Goal: Task Accomplishment & Management: Complete application form

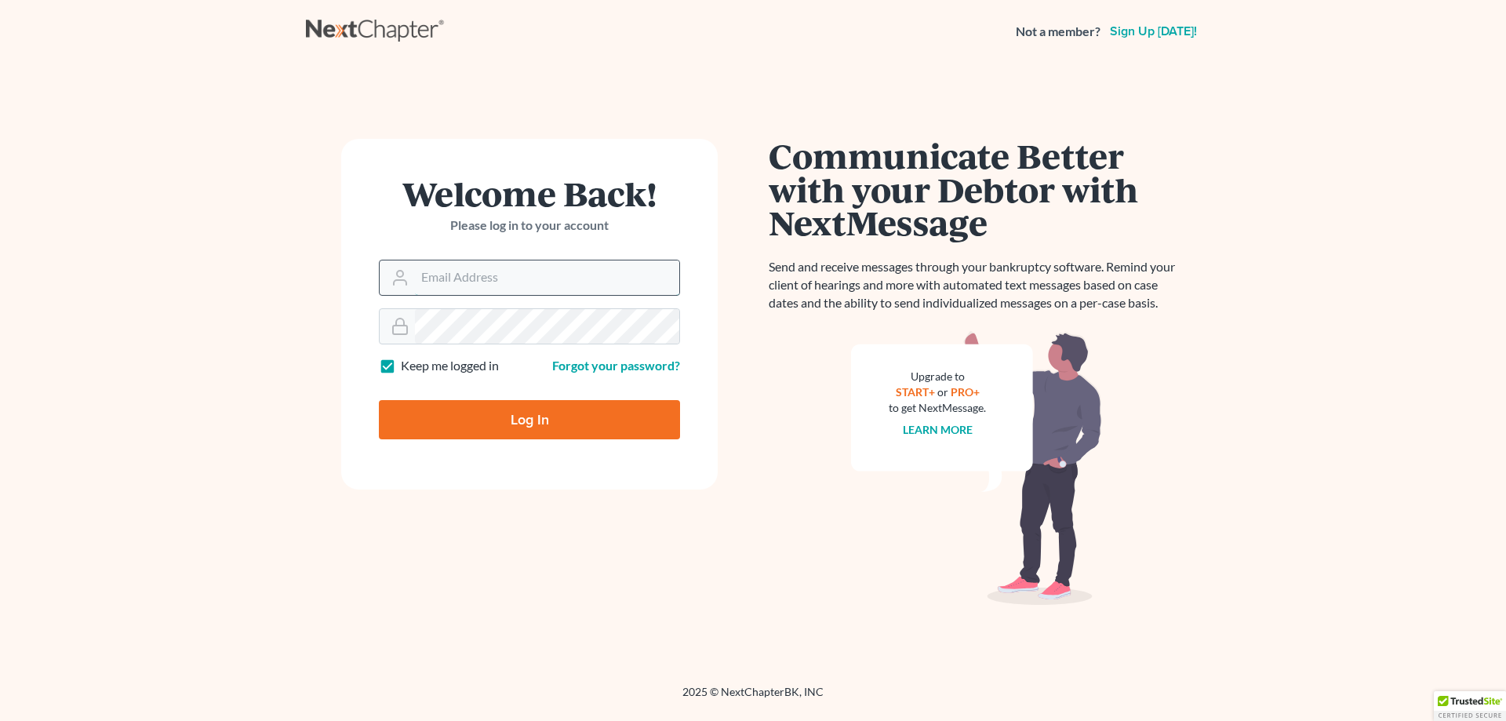
drag, startPoint x: 486, startPoint y: 287, endPoint x: 443, endPoint y: 292, distance: 43.4
click at [486, 287] on input "Email Address" at bounding box center [547, 277] width 264 height 35
type input "[PERSON_NAME][EMAIL_ADDRESS][DOMAIN_NAME]"
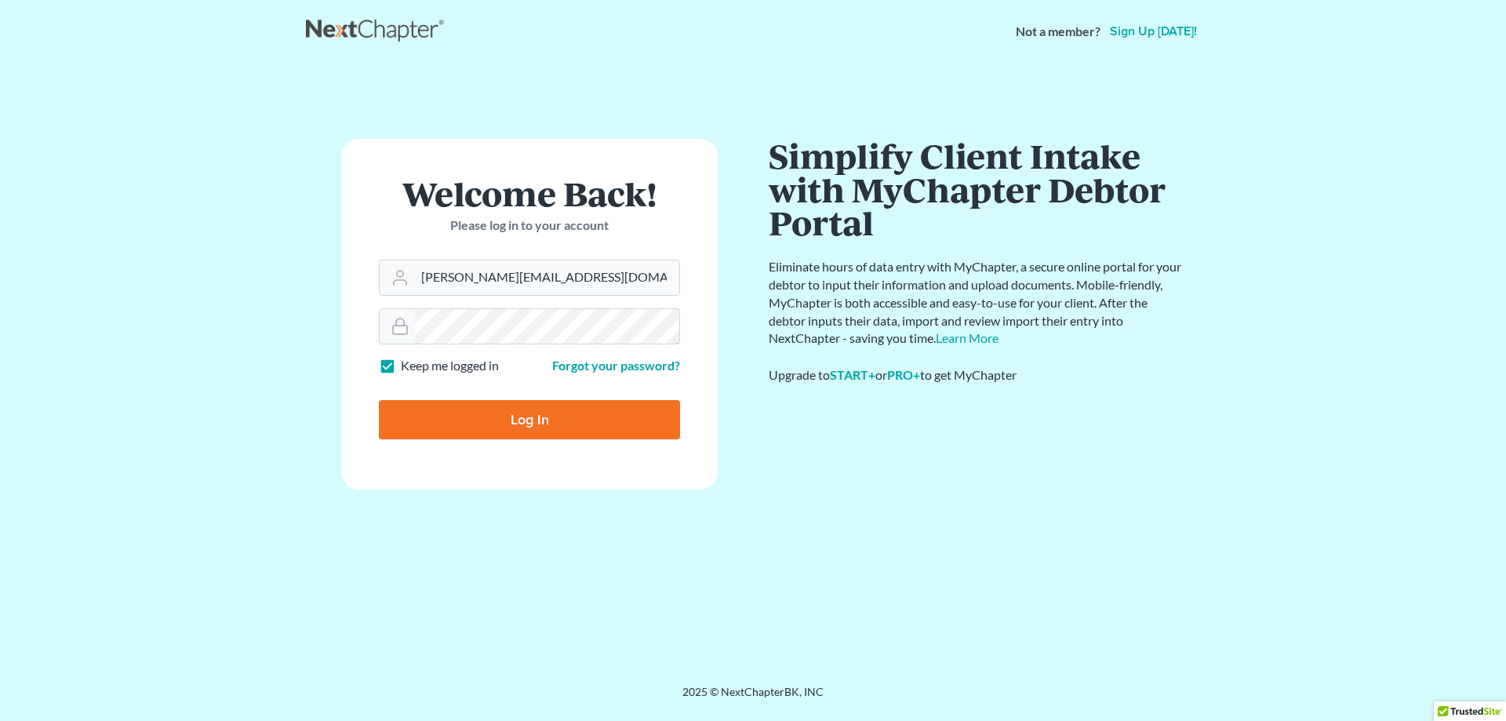
click at [379, 400] on input "Log In" at bounding box center [529, 419] width 301 height 39
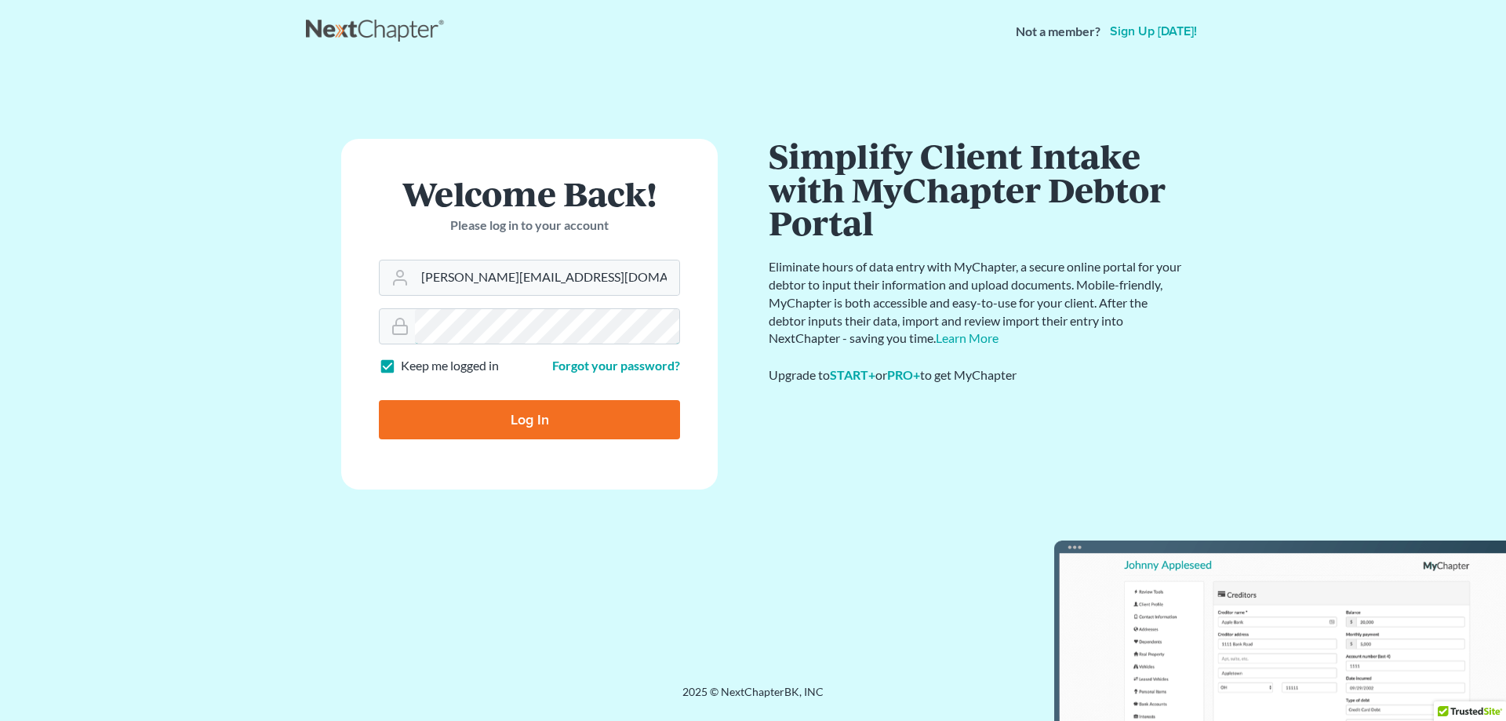
type input "Thinking..."
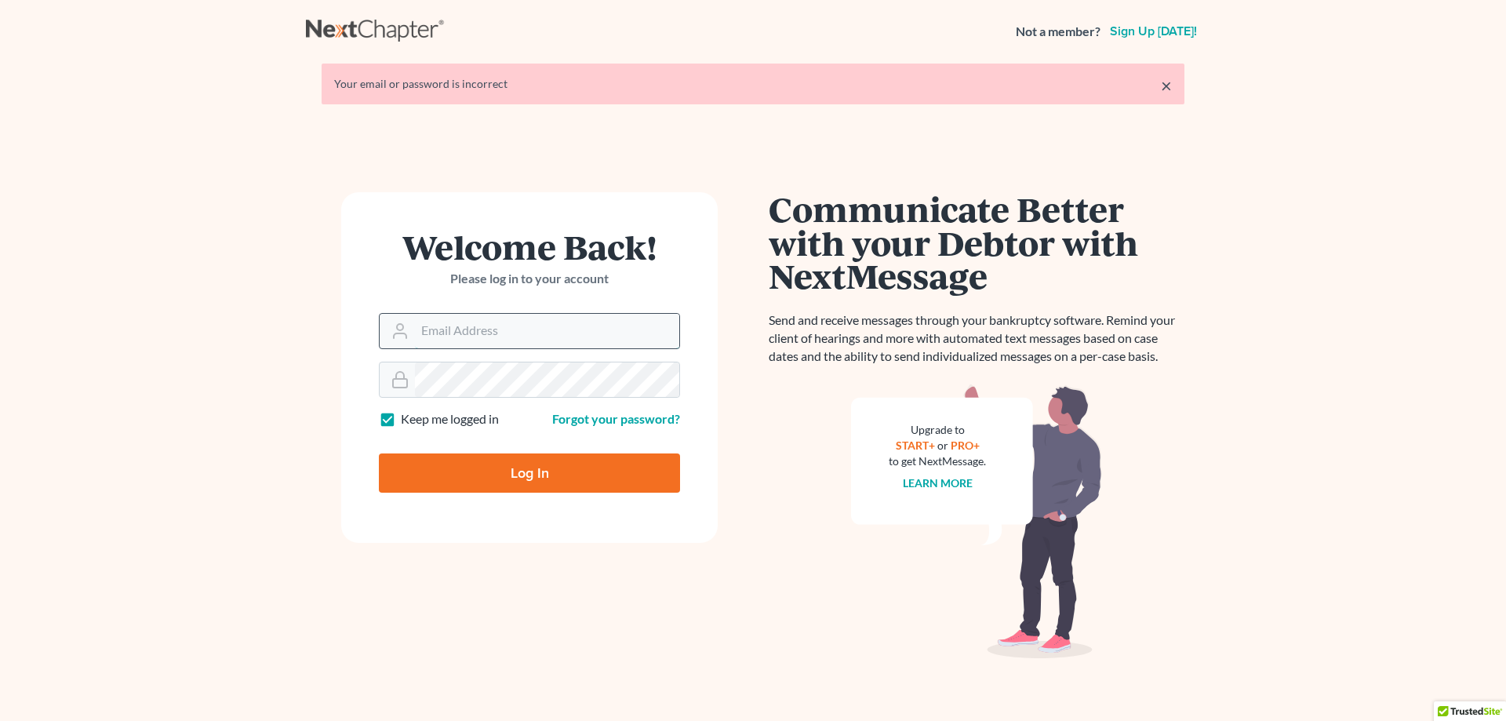
click at [509, 337] on input "Email Address" at bounding box center [547, 331] width 264 height 35
type input "[PERSON_NAME][EMAIL_ADDRESS][DOMAIN_NAME]"
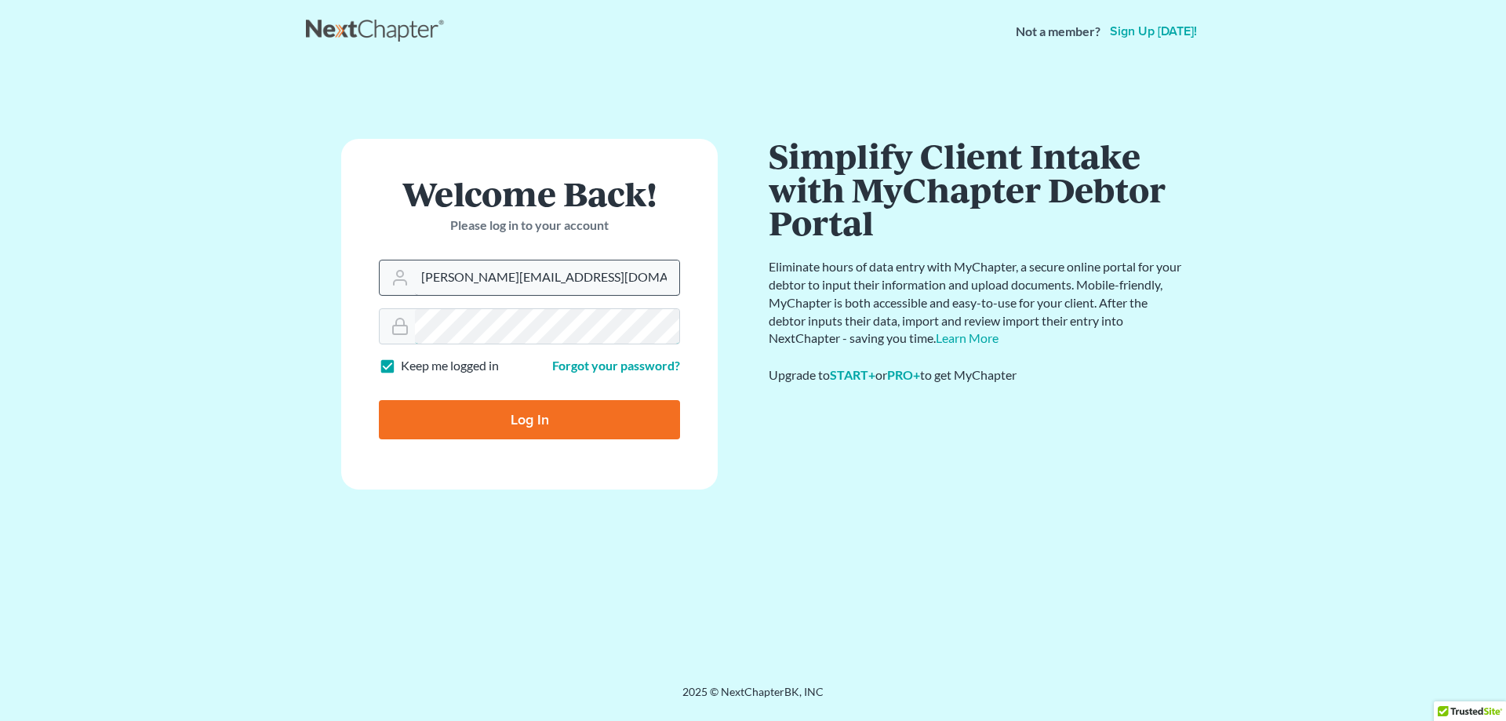
click at [379, 400] on input "Log In" at bounding box center [529, 419] width 301 height 39
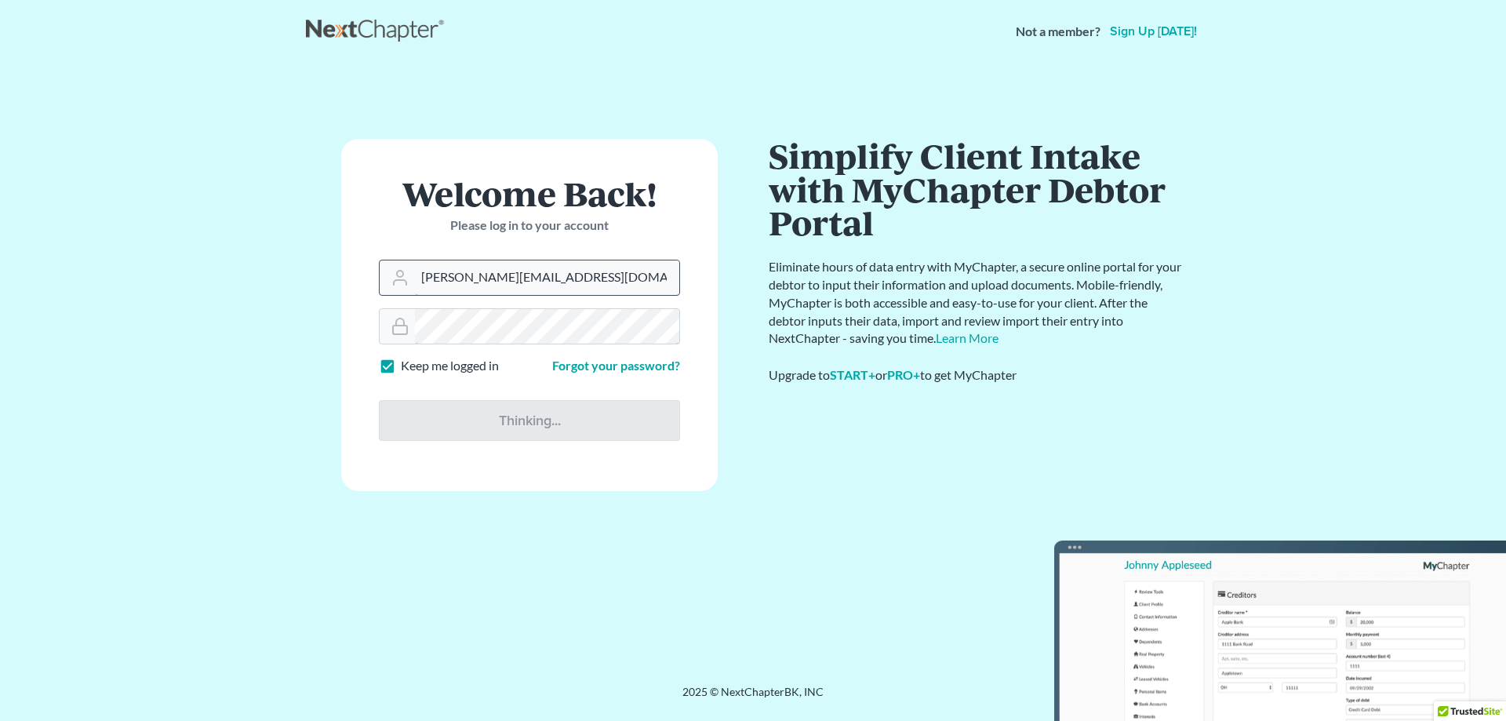
type input "Thinking..."
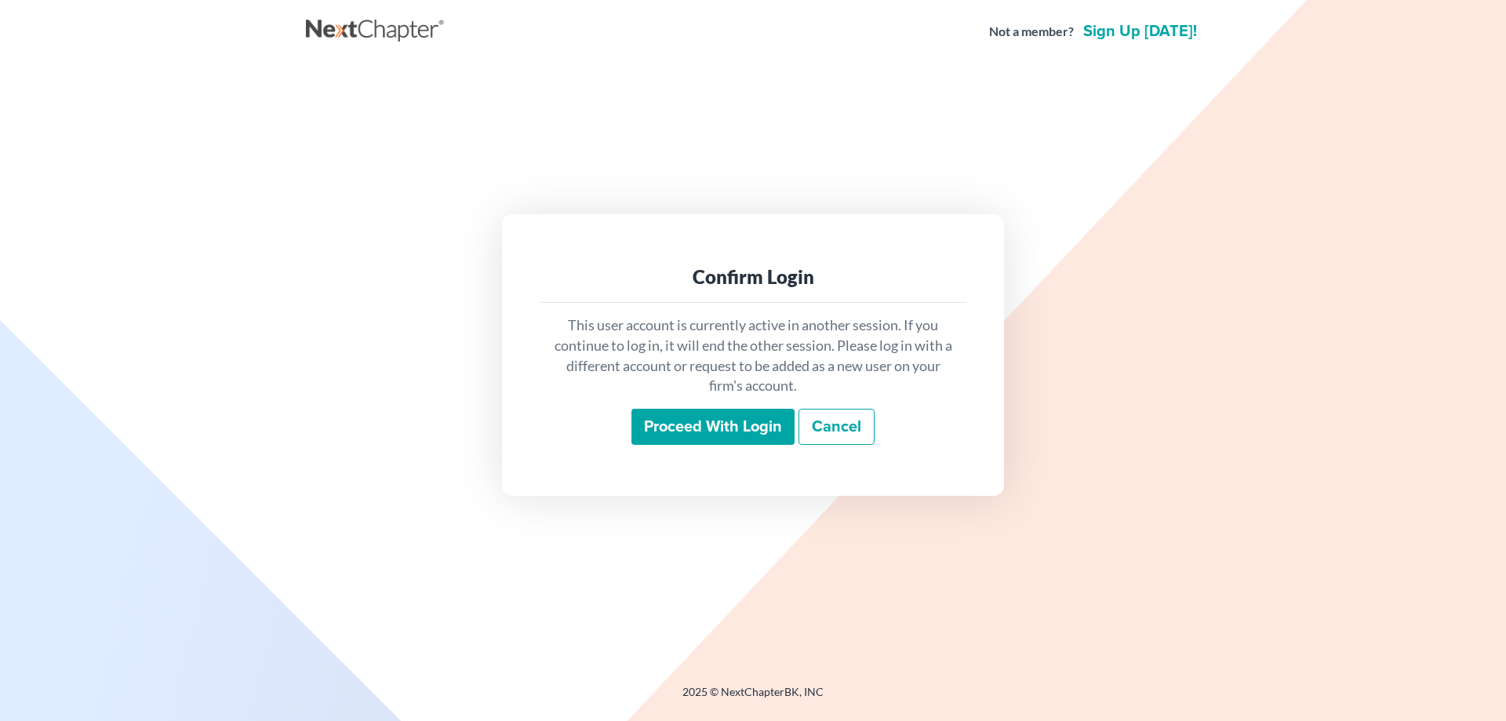
click at [738, 428] on input "Proceed with login" at bounding box center [713, 427] width 163 height 36
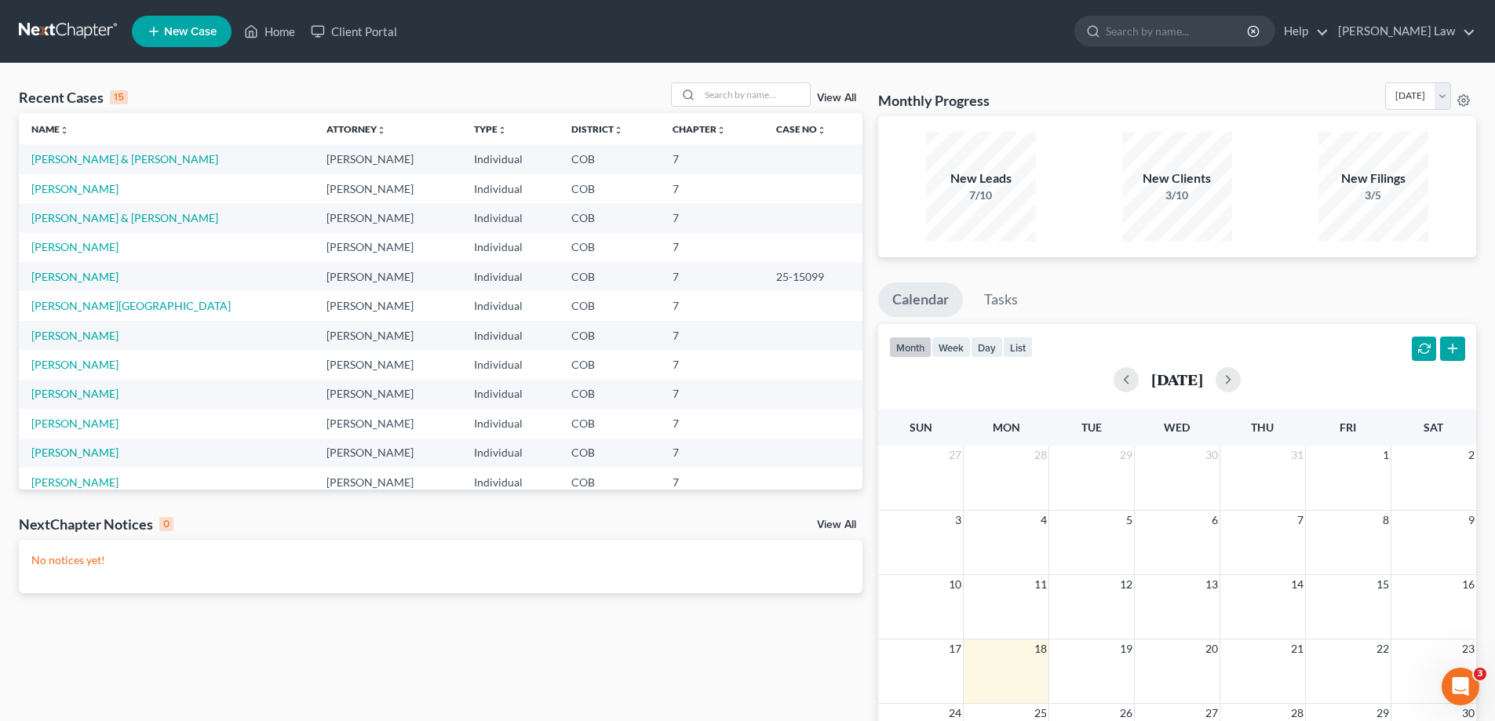
click at [838, 104] on div "View All" at bounding box center [766, 94] width 191 height 24
click at [838, 101] on link "View All" at bounding box center [836, 98] width 39 height 11
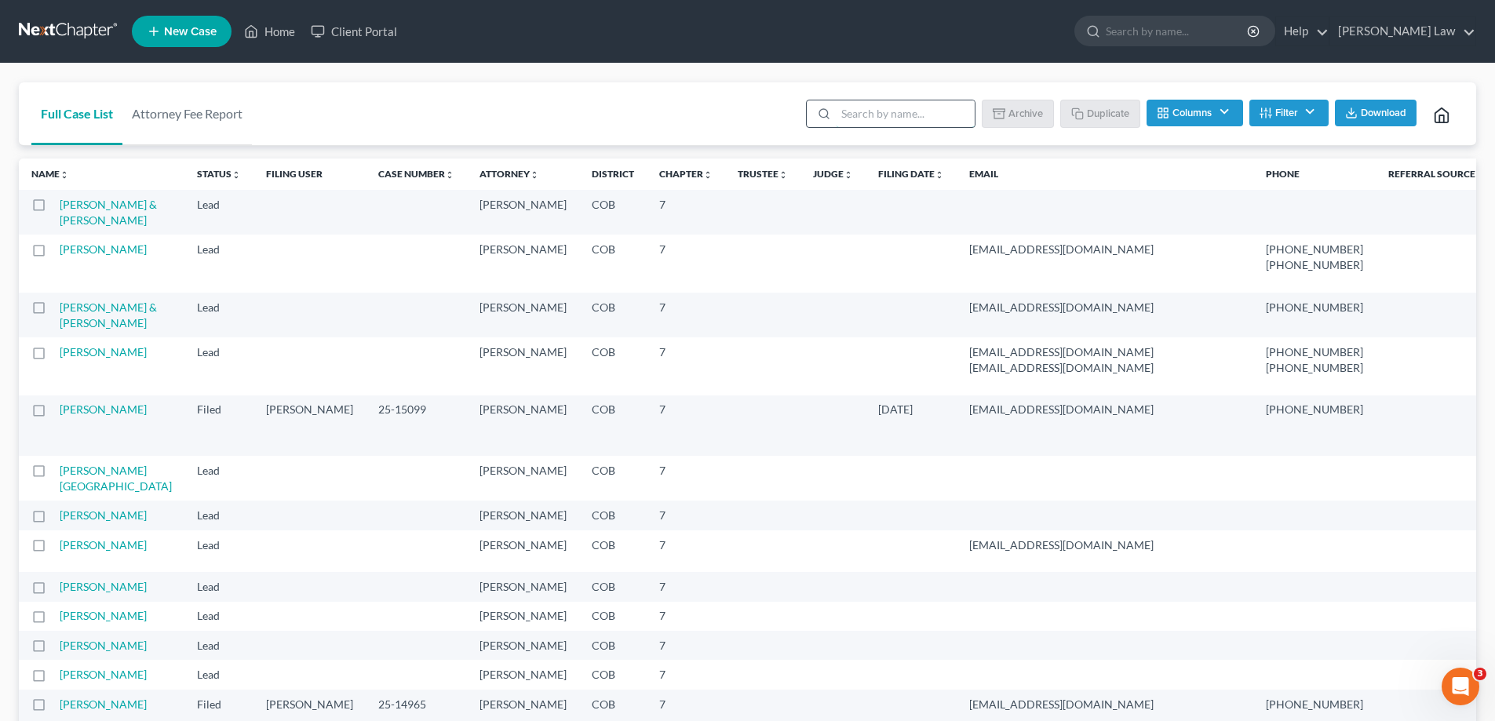
click at [894, 114] on input "search" at bounding box center [905, 113] width 139 height 27
type input "k"
type input "james"
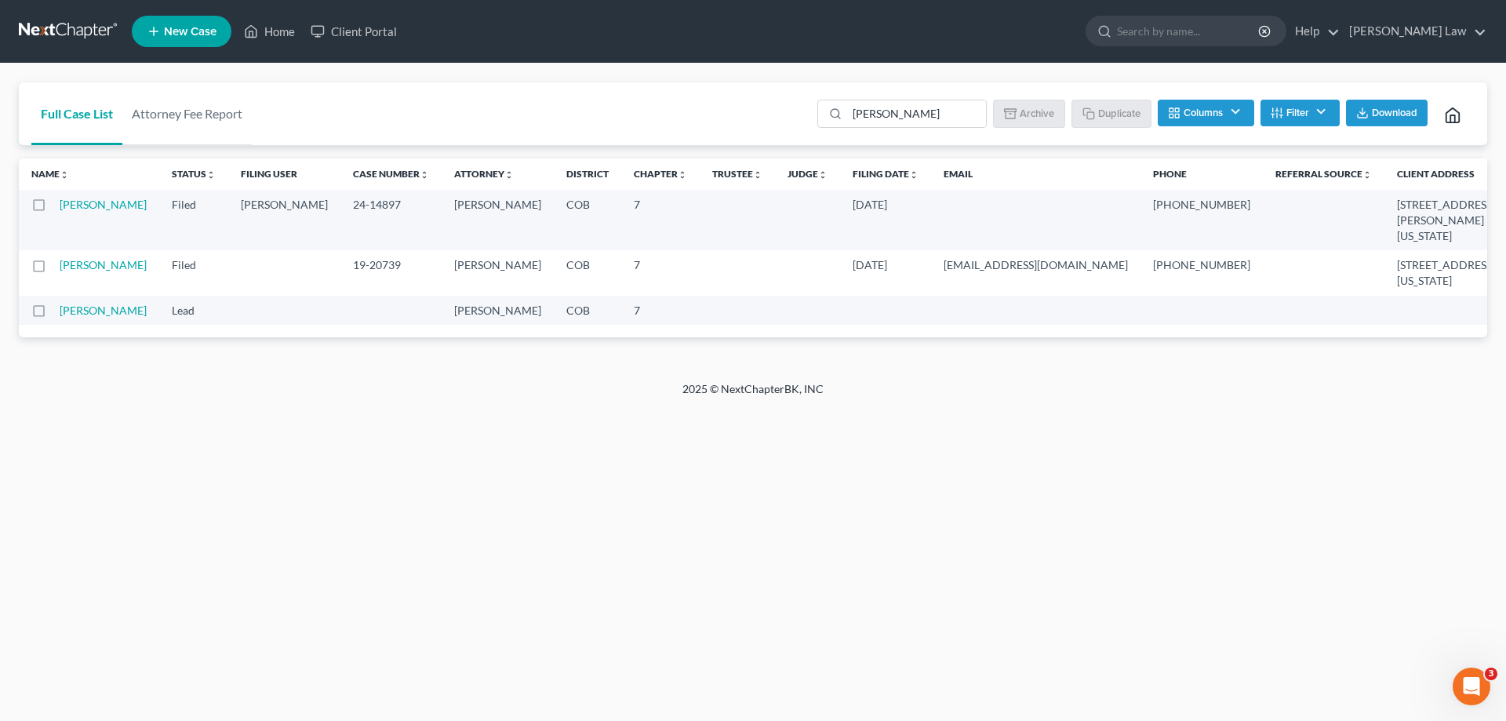
click at [614, 537] on div "Home New Case Client Portal Kinnaird Law jason@kinnairdlaw.com My Account Setti…" at bounding box center [753, 360] width 1506 height 721
click at [281, 40] on link "Home" at bounding box center [269, 31] width 67 height 28
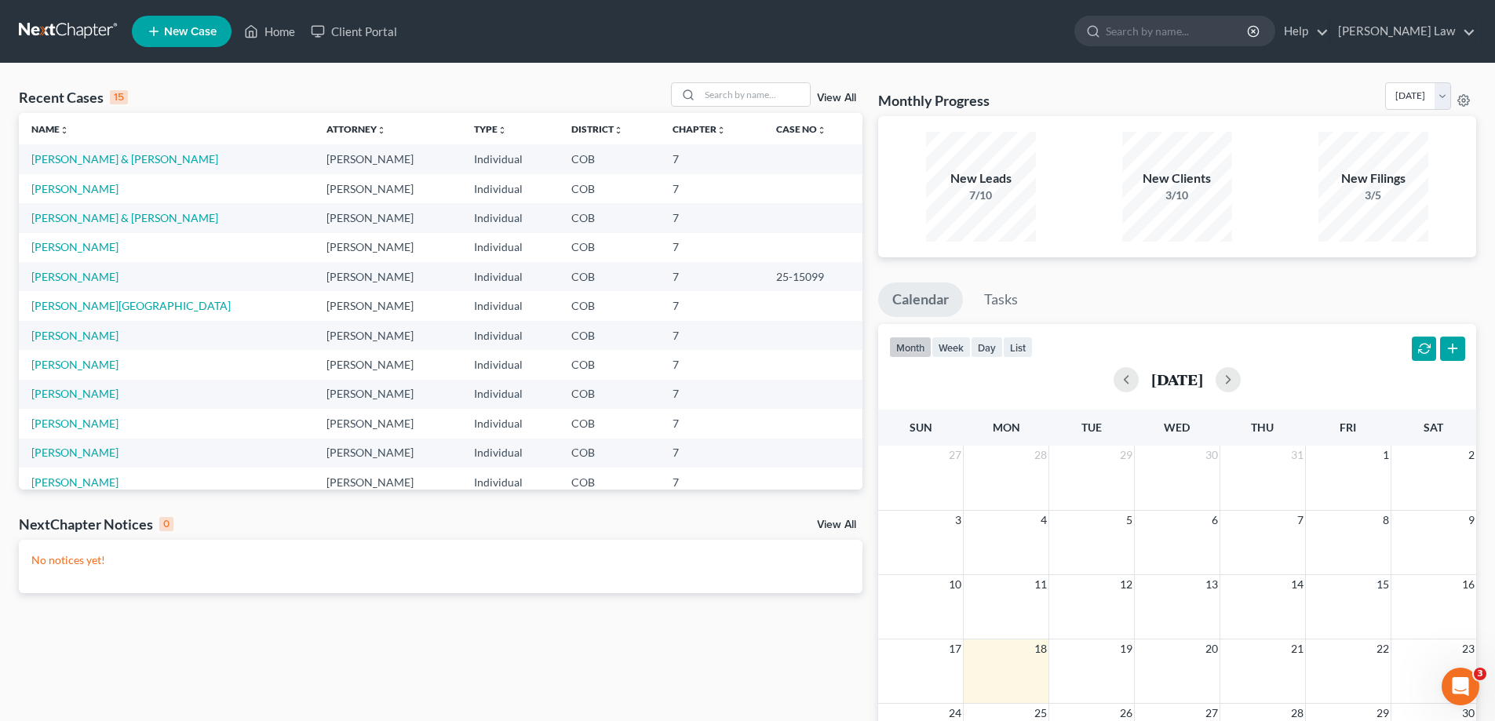
click at [177, 38] on link "New Case" at bounding box center [182, 31] width 100 height 31
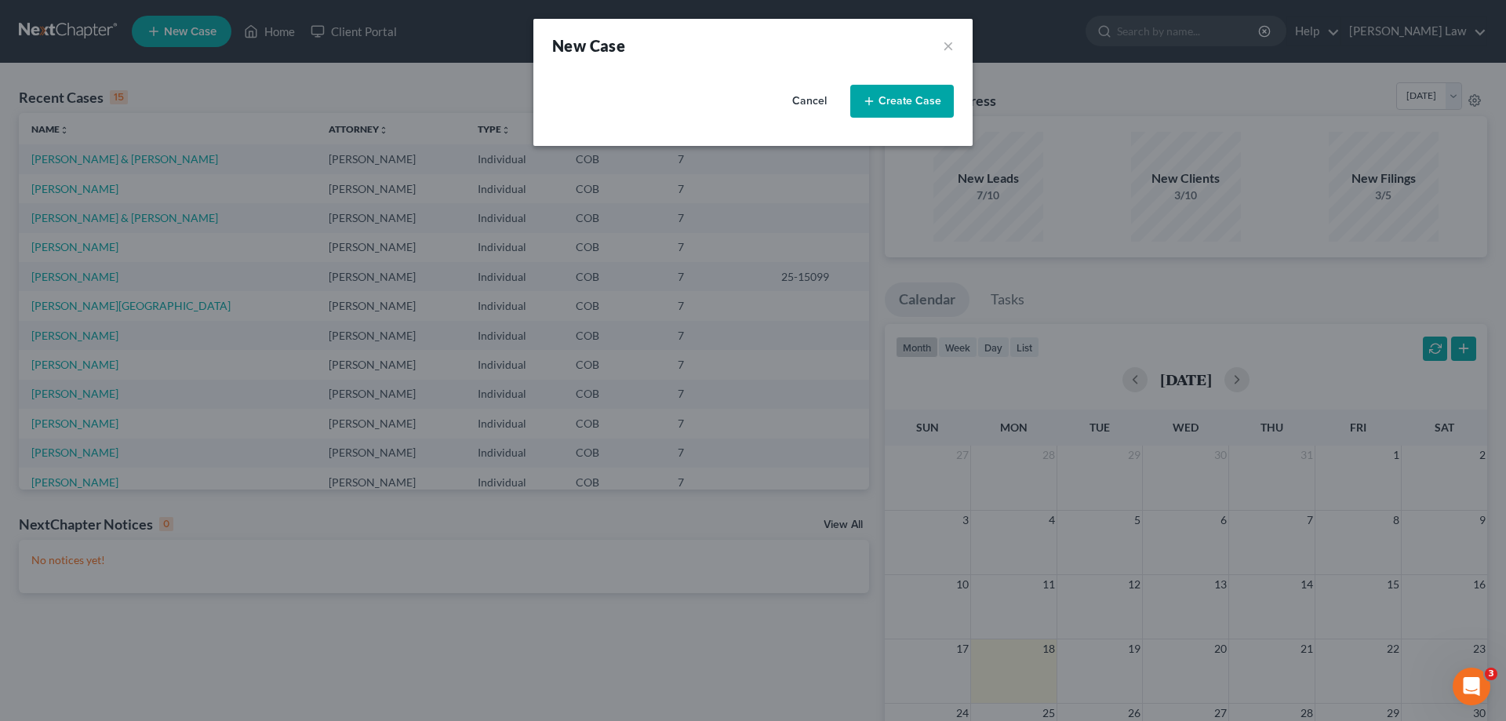
select select "11"
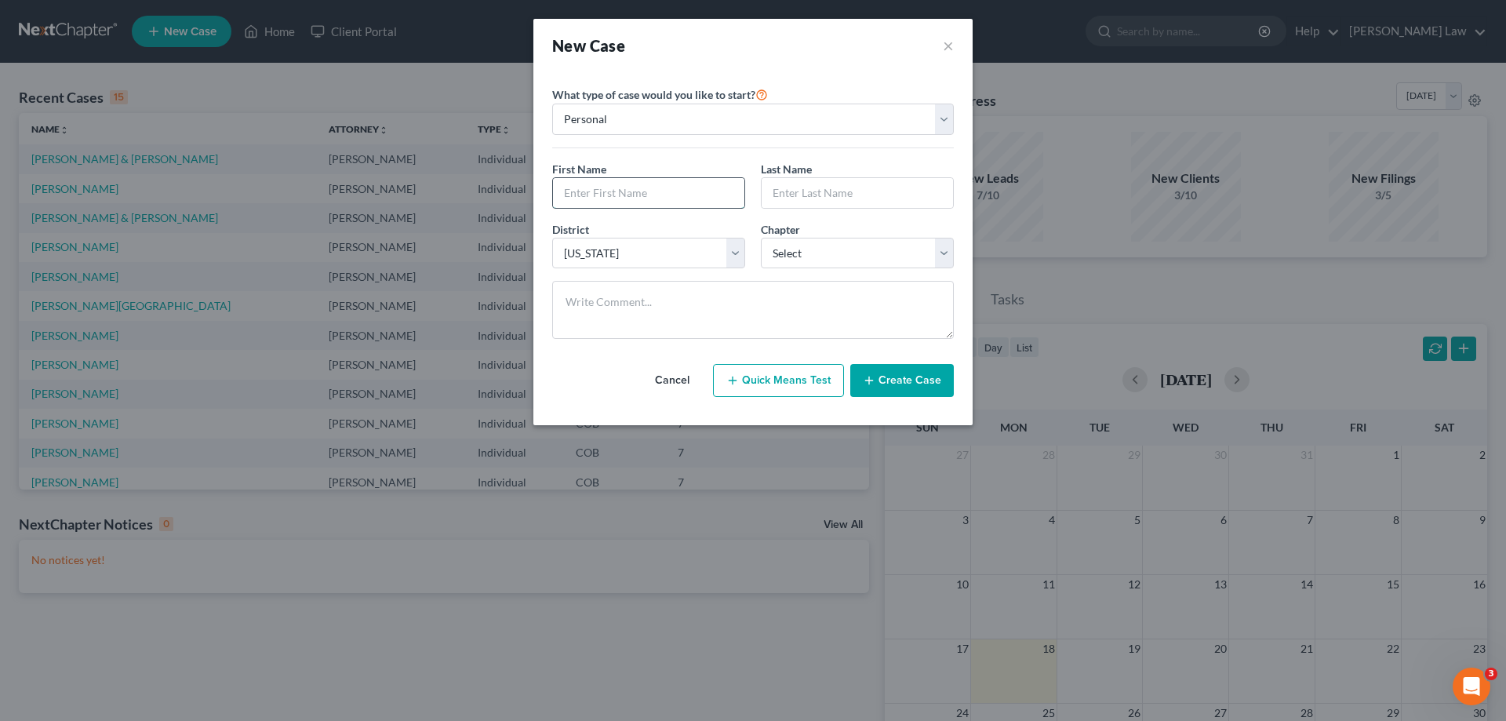
click at [664, 194] on input "text" at bounding box center [648, 193] width 191 height 30
type input "Roshane"
type input "James"
drag, startPoint x: 834, startPoint y: 260, endPoint x: 825, endPoint y: 266, distance: 10.7
click at [834, 260] on select "Select 7 11 12 13" at bounding box center [857, 253] width 193 height 31
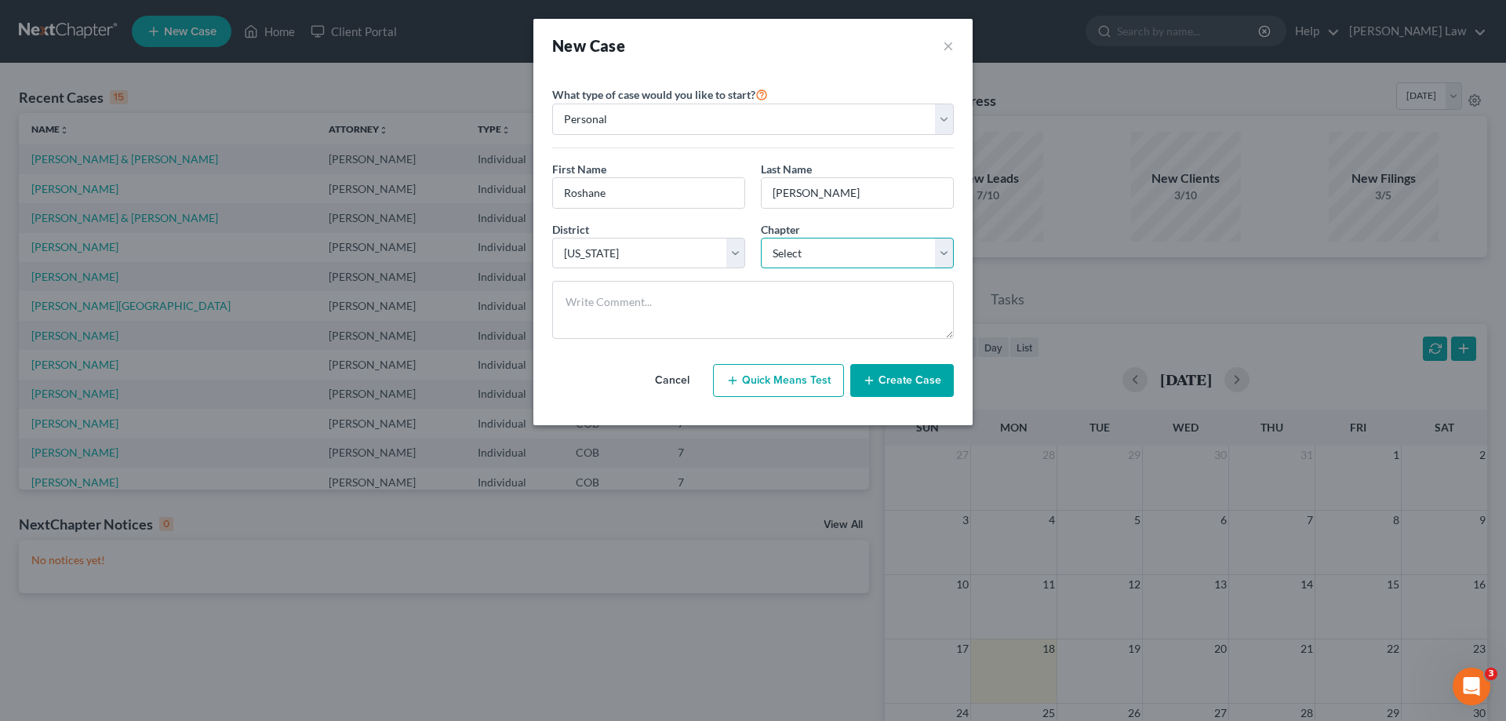
select select "0"
click at [761, 238] on select "Select 7 11 12 13" at bounding box center [857, 253] width 193 height 31
click at [894, 370] on button "Create Case" at bounding box center [902, 380] width 104 height 33
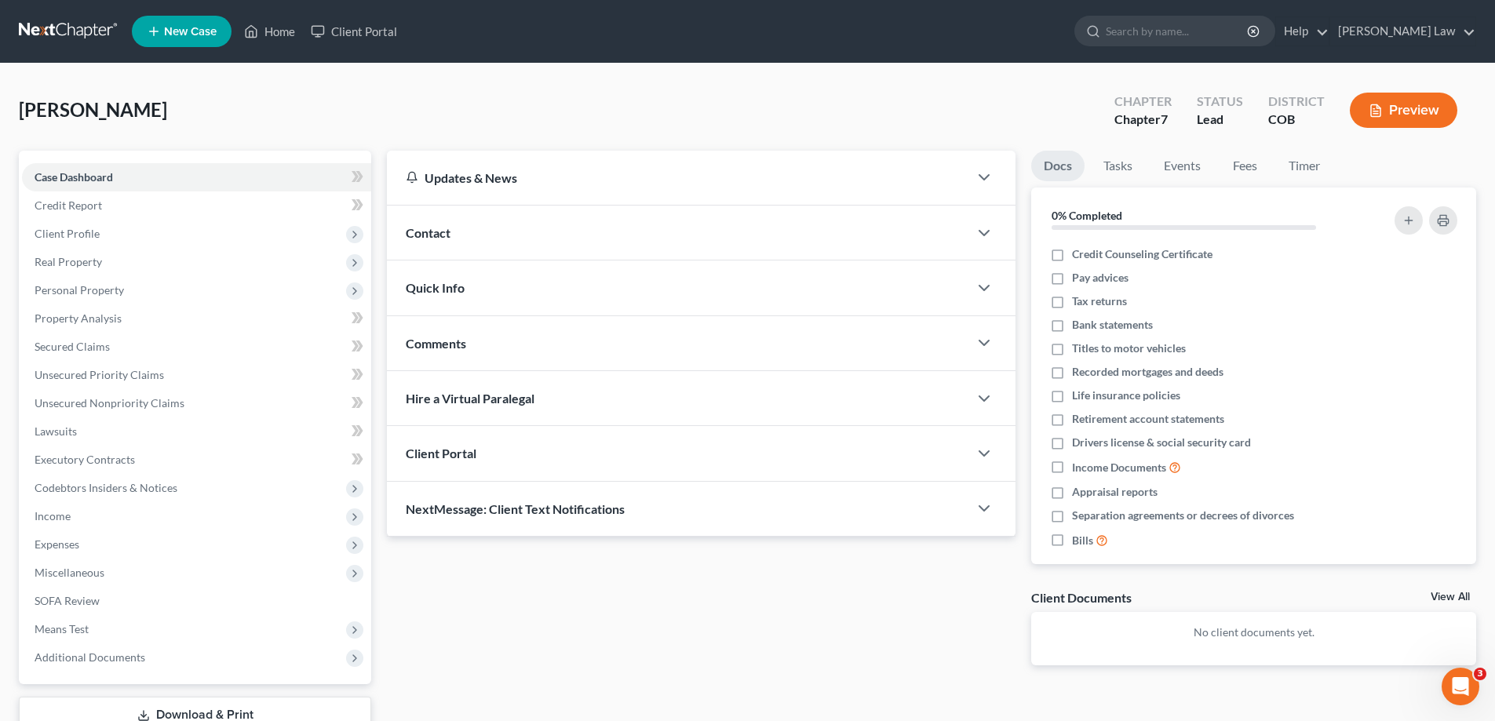
click at [547, 472] on div "Client Portal" at bounding box center [677, 453] width 581 height 54
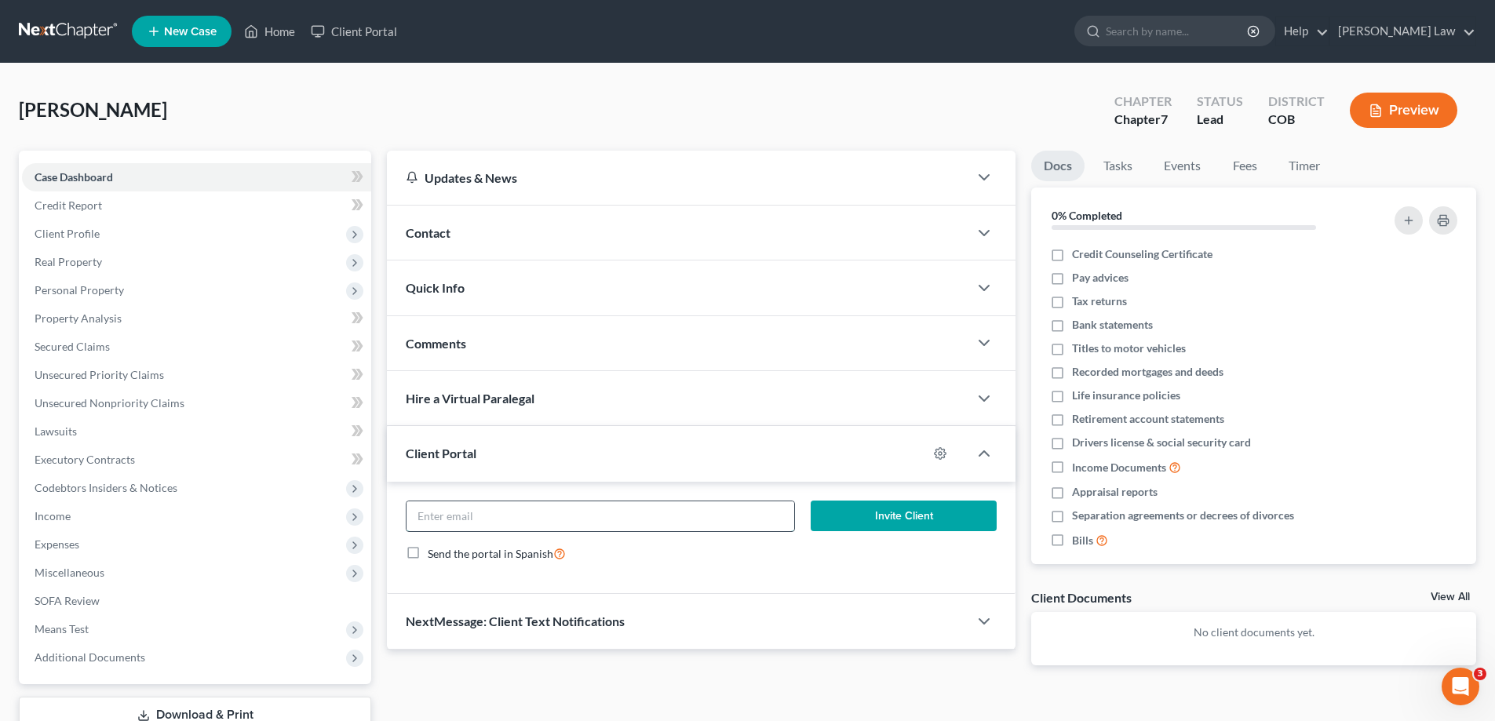
click at [668, 513] on input "email" at bounding box center [599, 516] width 387 height 30
paste input "Roshanejames@yahoo.com"
type input "Roshanejames@yahoo.com"
click at [956, 520] on button "Invite Client" at bounding box center [903, 516] width 187 height 31
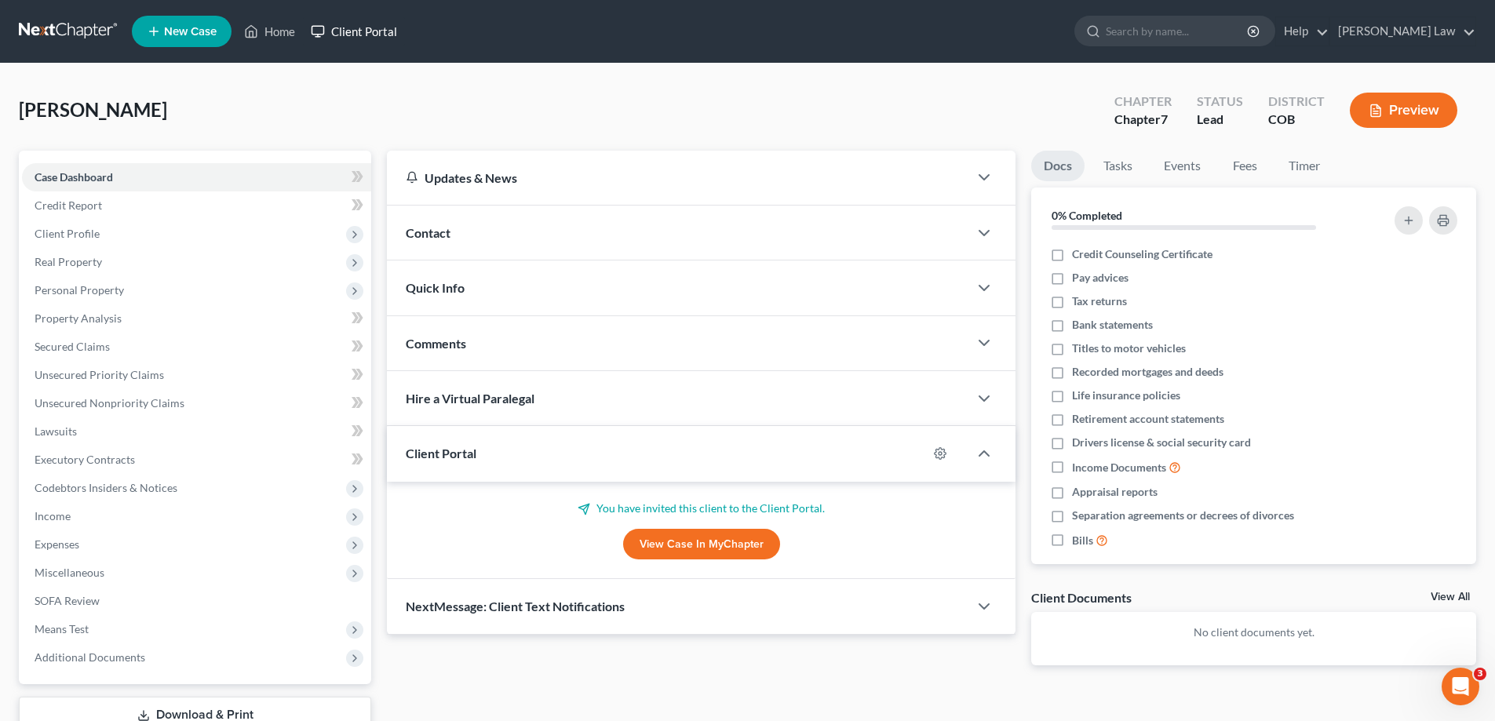
click at [339, 24] on link "Client Portal" at bounding box center [354, 31] width 102 height 28
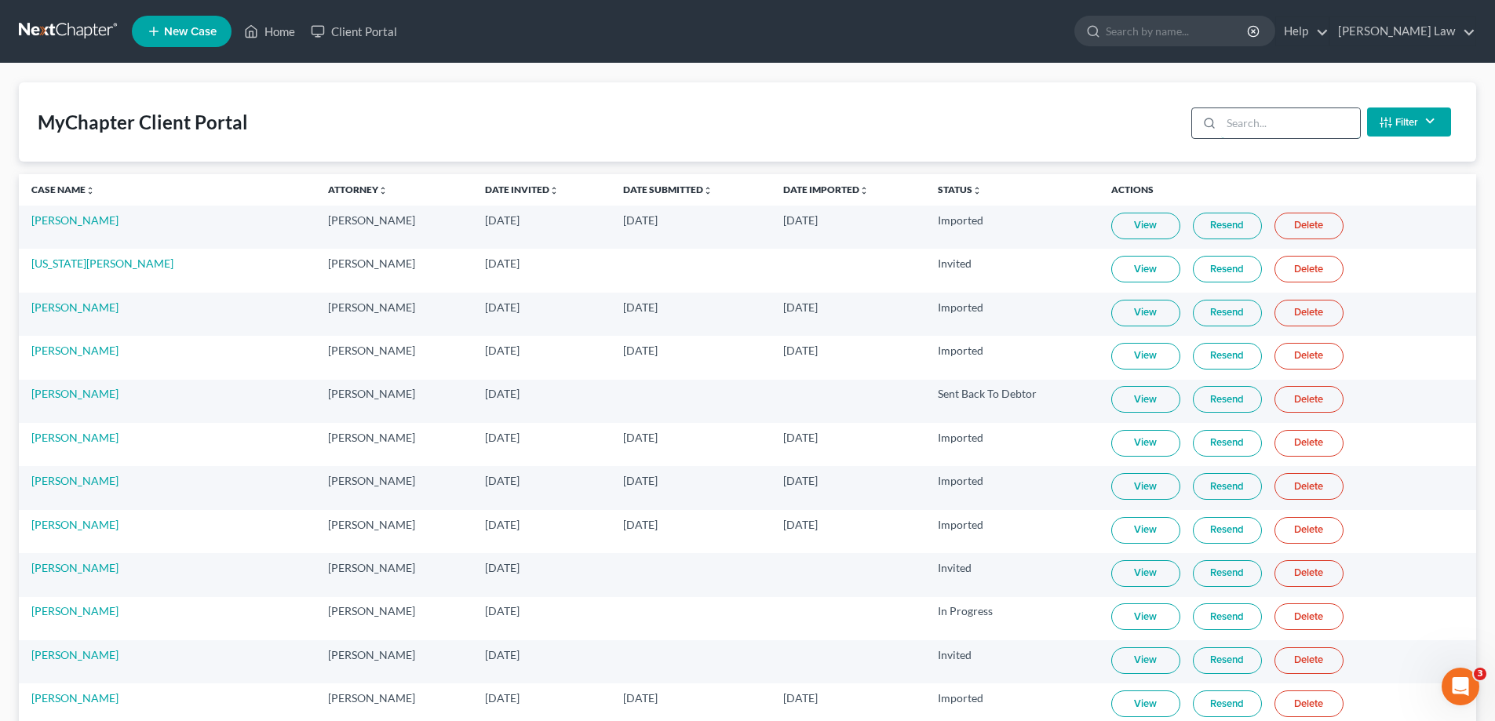
click at [1295, 134] on input "search" at bounding box center [1290, 123] width 139 height 30
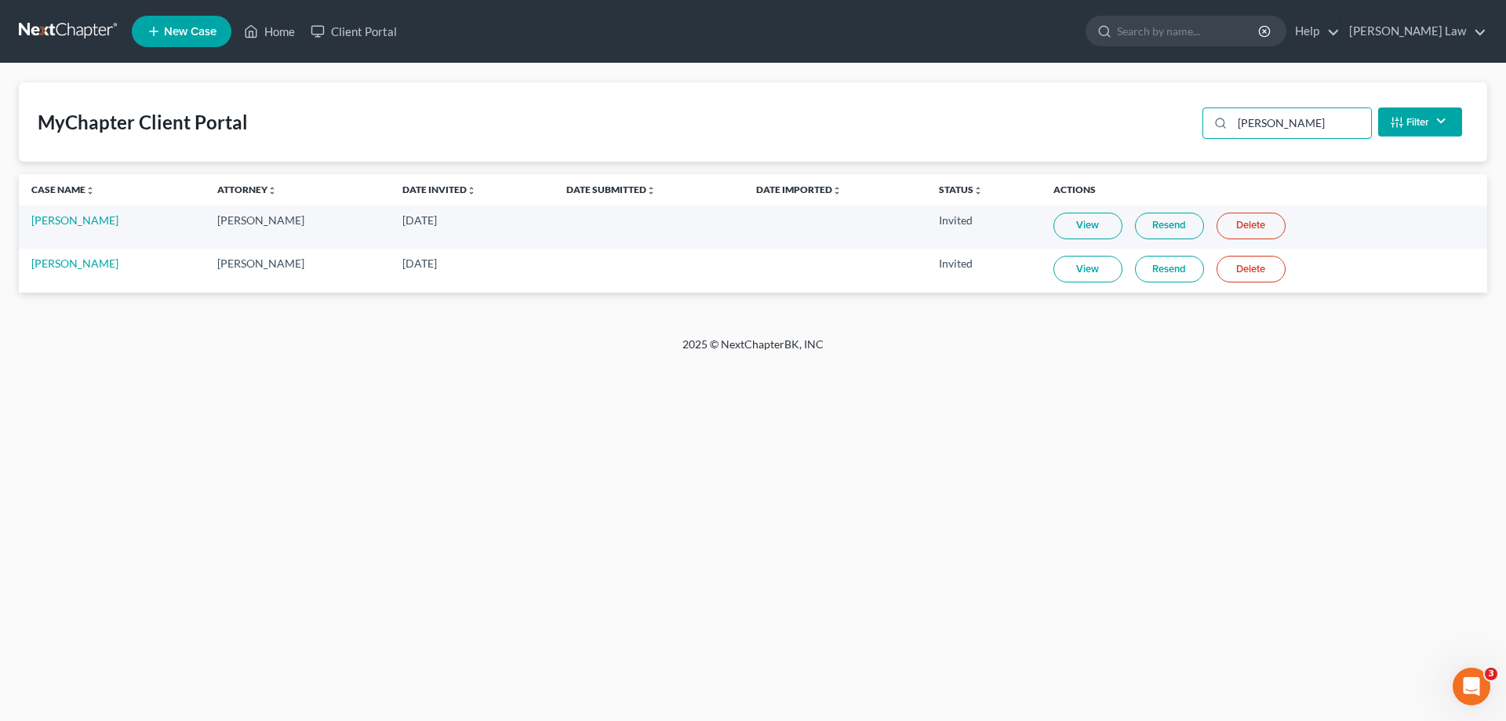
type input "james"
